Goal: Navigation & Orientation: Find specific page/section

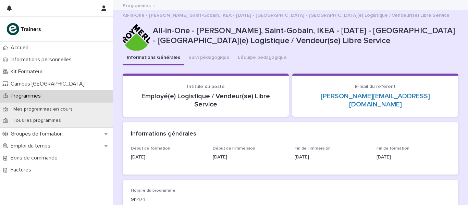
click at [27, 96] on p "Programmes" at bounding box center [27, 96] width 38 height 7
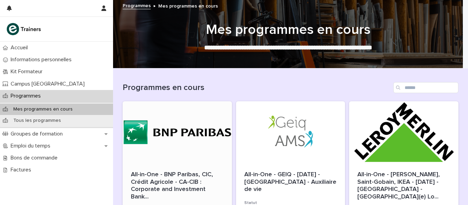
click at [172, 136] on div at bounding box center [177, 132] width 109 height 62
